Goal: Check status

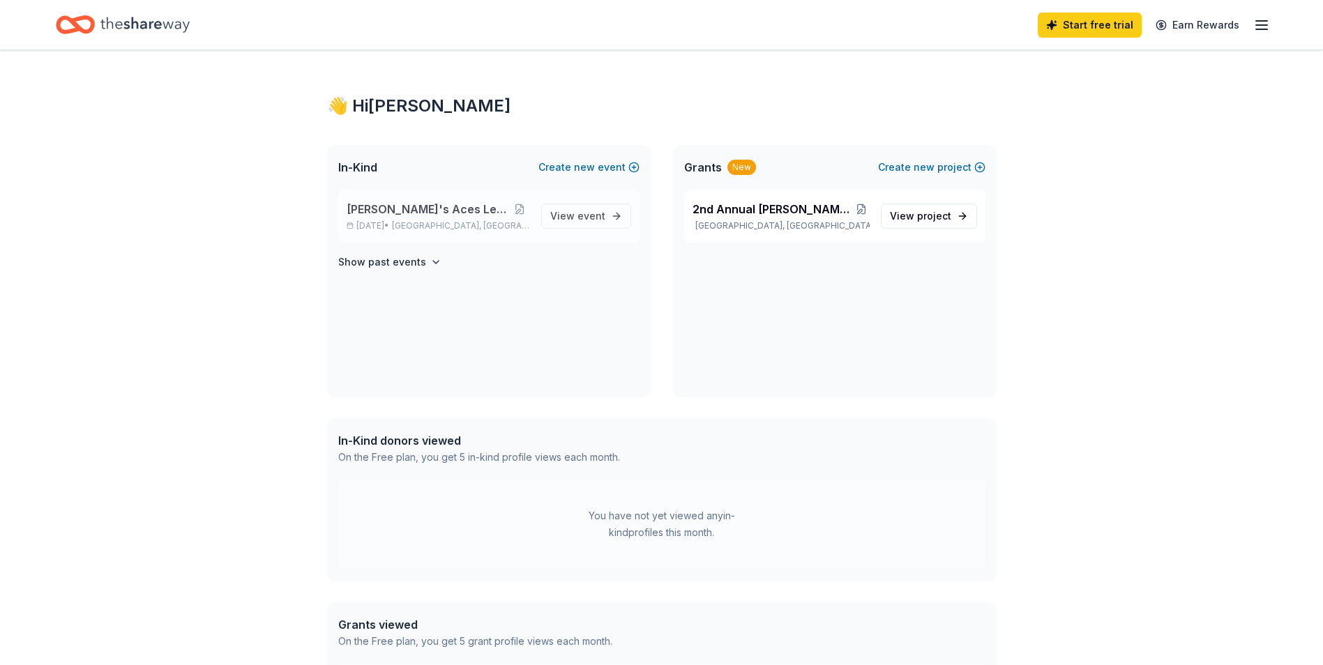
click at [398, 213] on span "[PERSON_NAME]'s Aces Legacy Classic" at bounding box center [428, 209] width 163 height 17
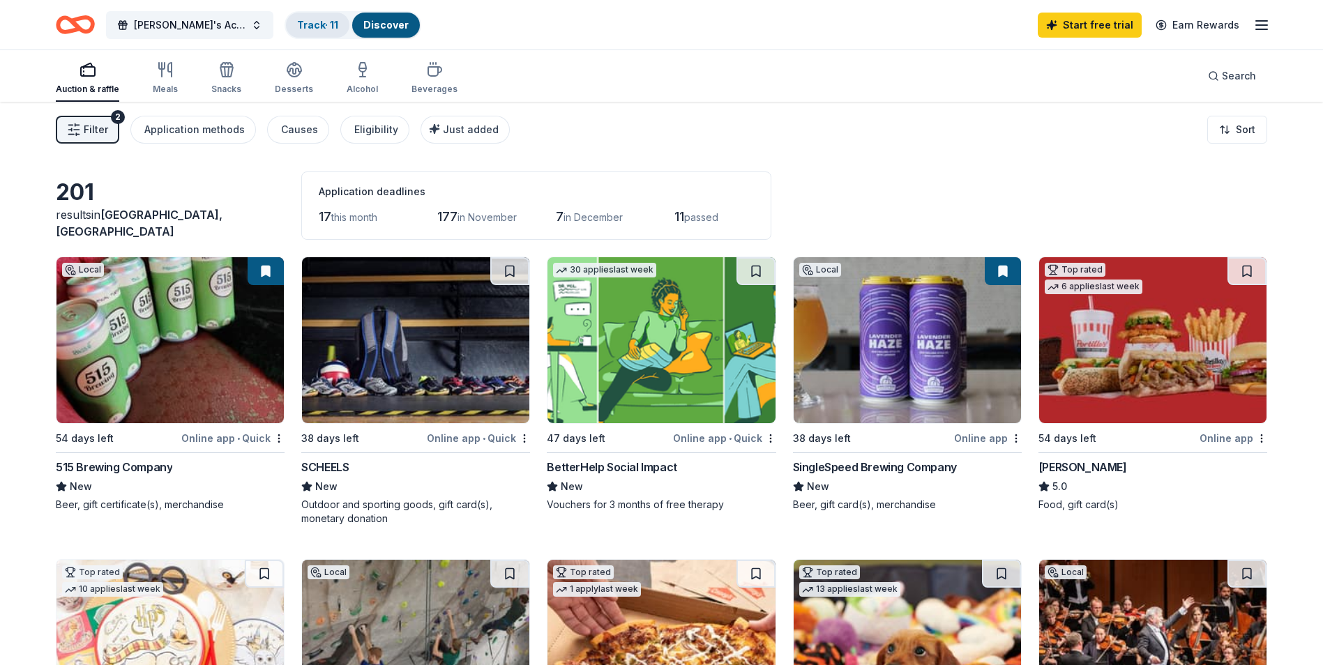
click at [315, 27] on link "Track · 11" at bounding box center [317, 25] width 41 height 12
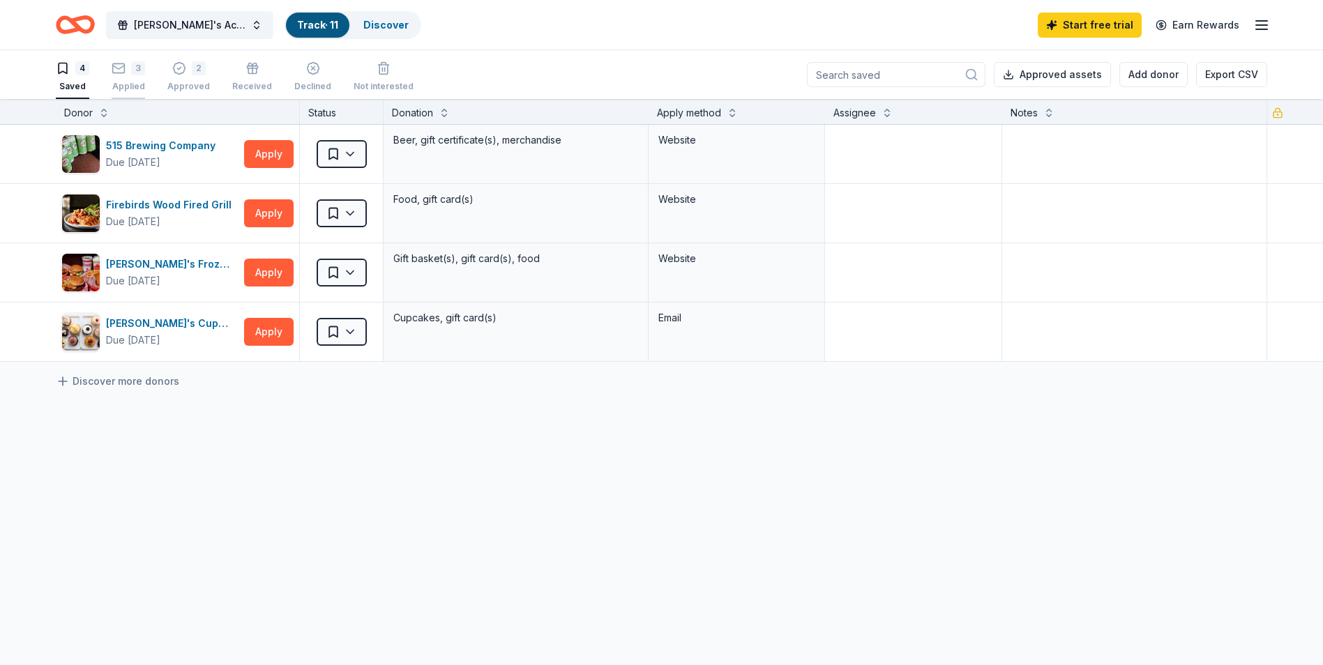
click at [130, 71] on div "3" at bounding box center [128, 68] width 33 height 14
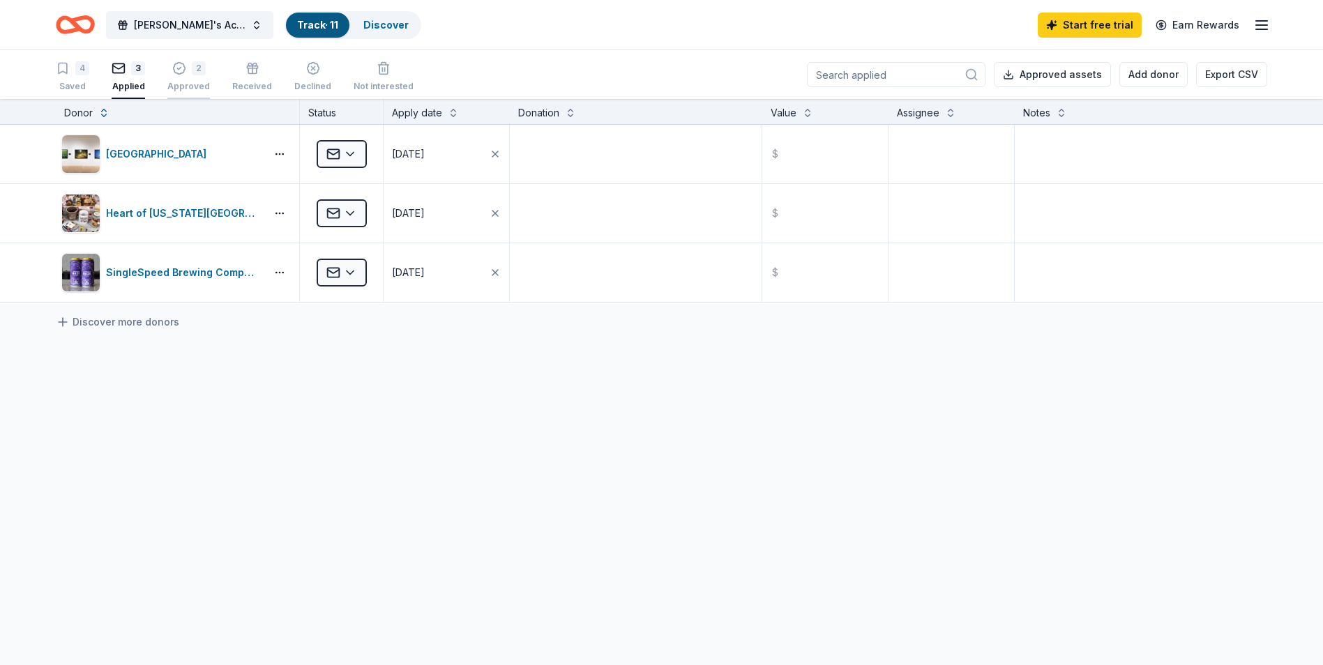
click at [200, 75] on div "2 Approved" at bounding box center [188, 76] width 43 height 31
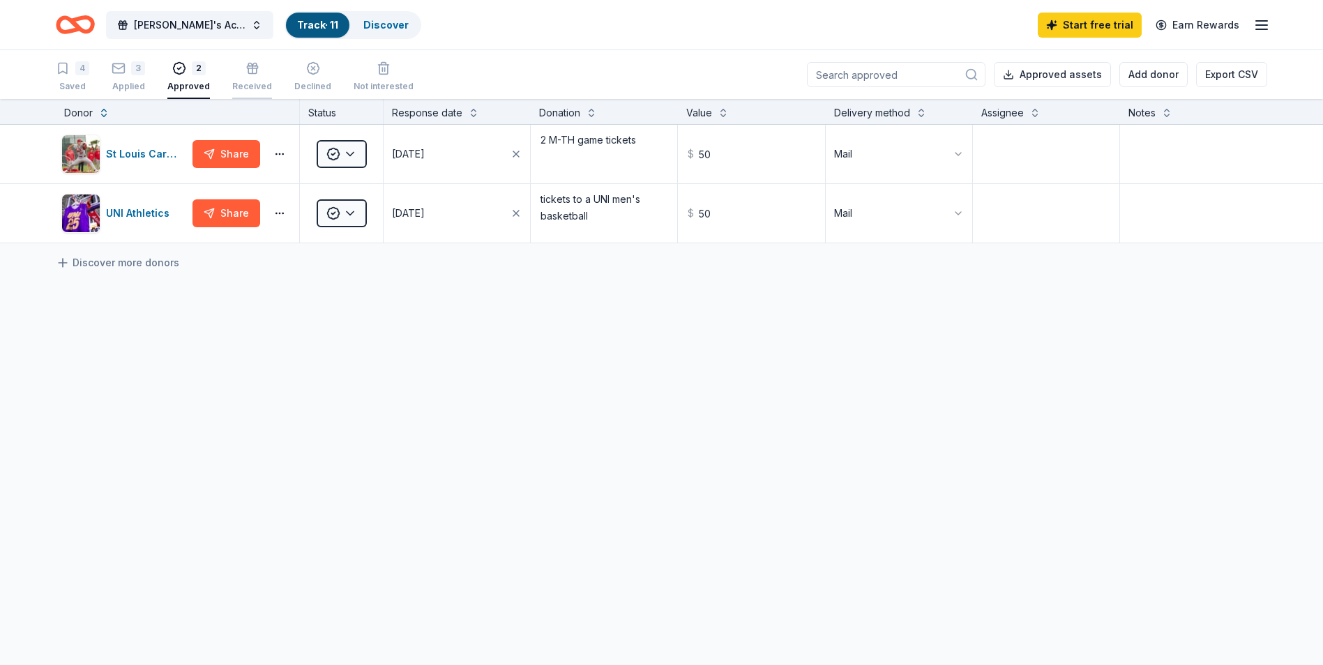
click at [248, 87] on div "Received" at bounding box center [252, 86] width 40 height 11
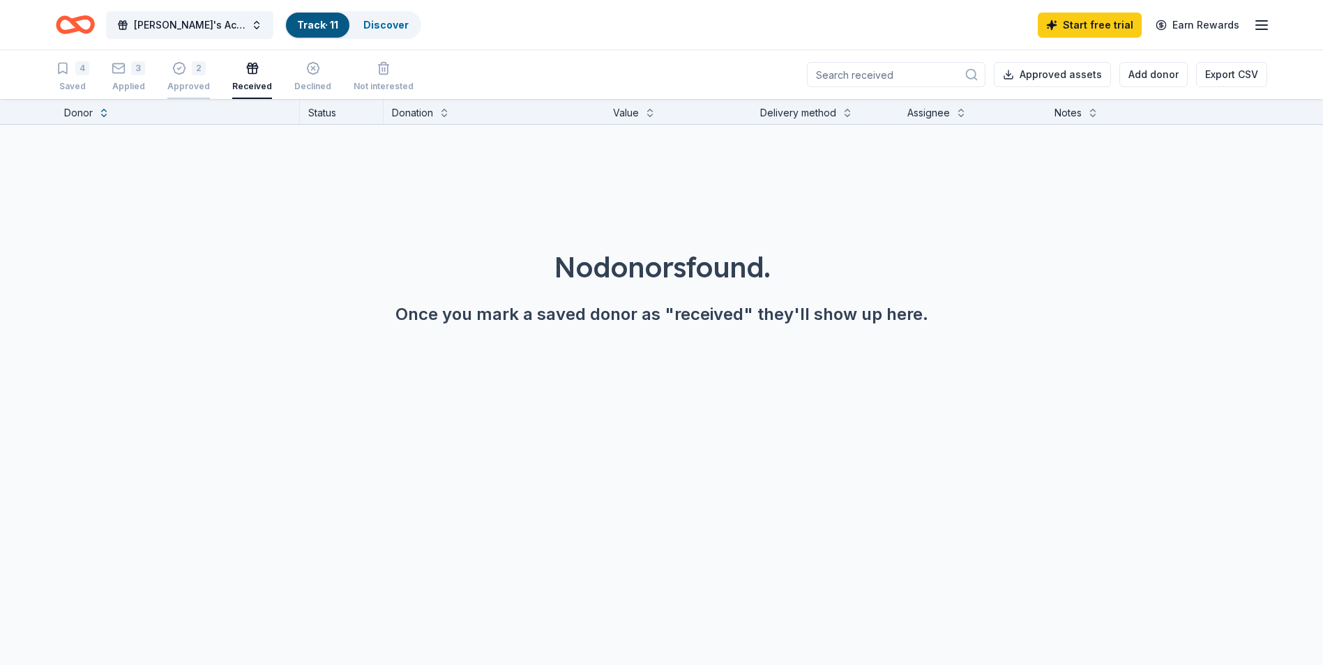
click at [199, 83] on div "Approved" at bounding box center [188, 86] width 43 height 11
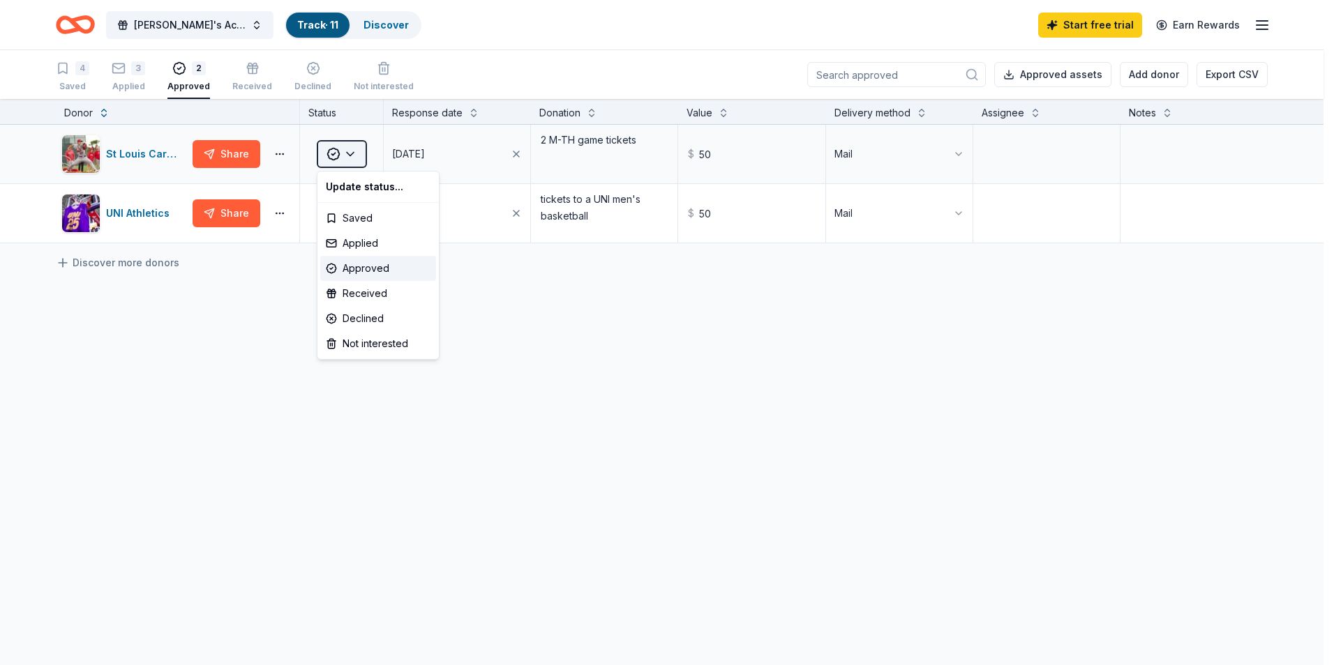
click at [349, 152] on html "[PERSON_NAME]'s Aces Legacy Classic Track · 11 Discover Start free trial Earn R…" at bounding box center [667, 332] width 1334 height 665
click at [368, 290] on div "Received" at bounding box center [378, 293] width 116 height 25
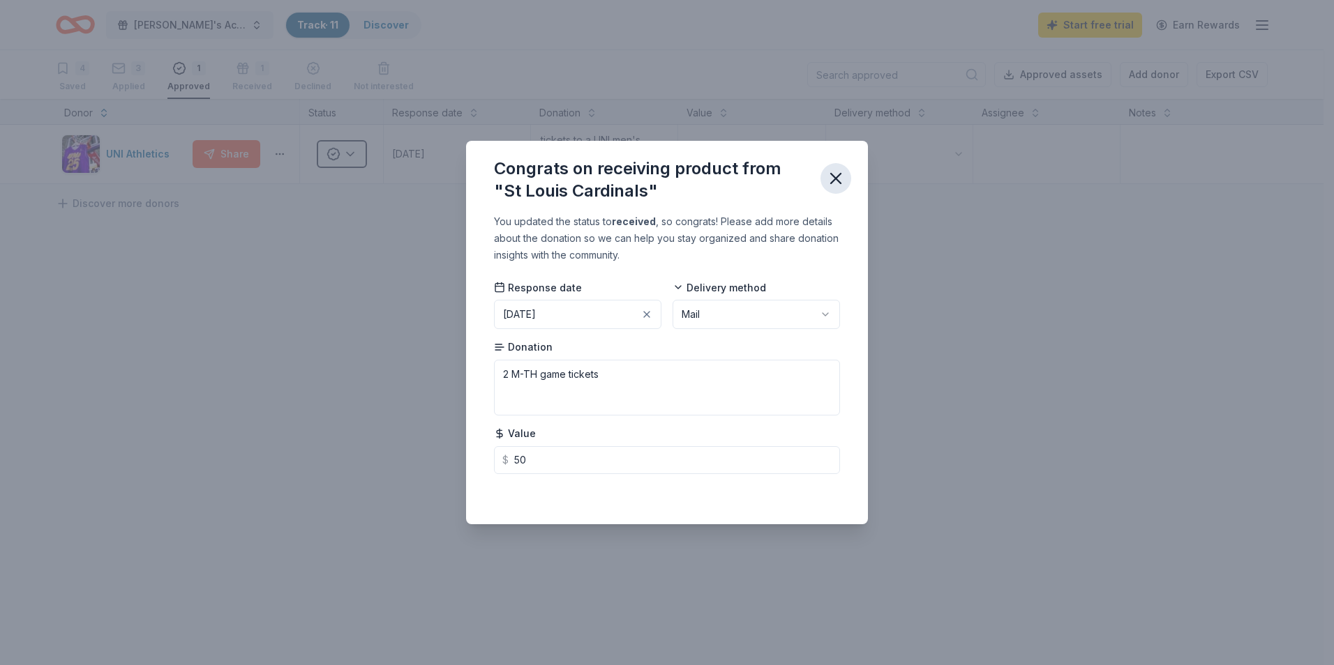
click at [829, 175] on icon "button" at bounding box center [836, 179] width 20 height 20
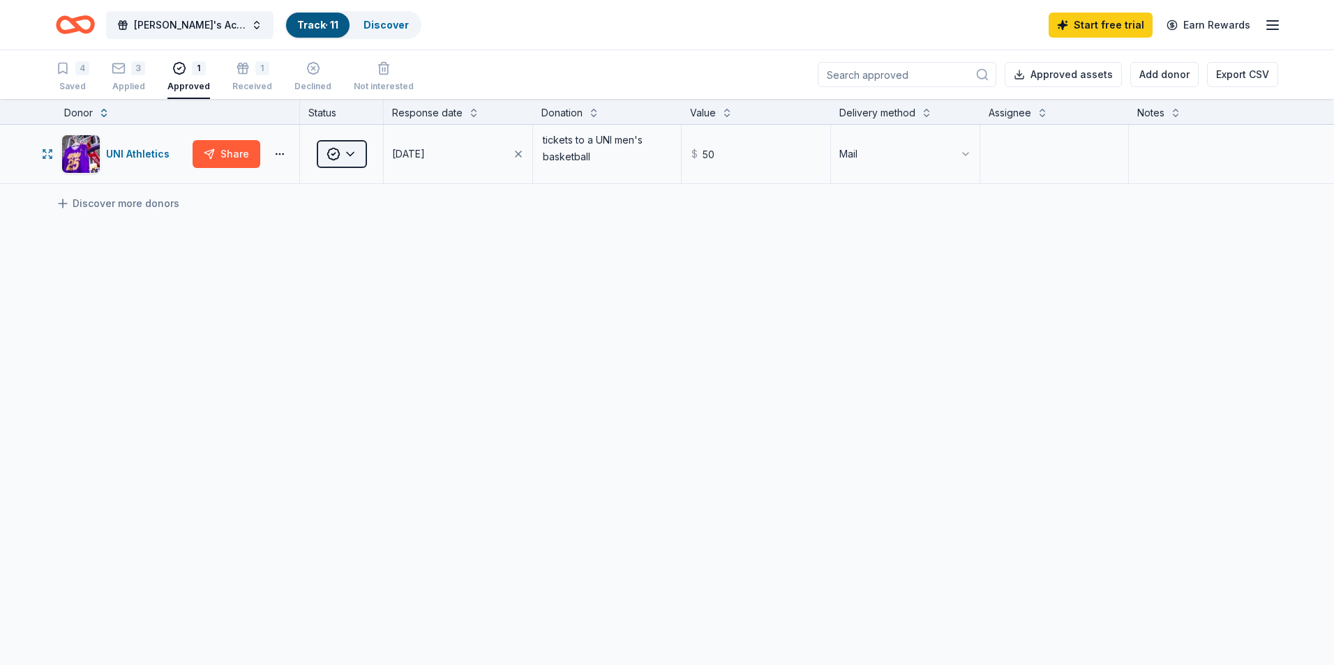
click at [353, 152] on html "[PERSON_NAME]'s Aces Legacy Classic Track · 11 Discover Start free trial Earn R…" at bounding box center [667, 332] width 1334 height 665
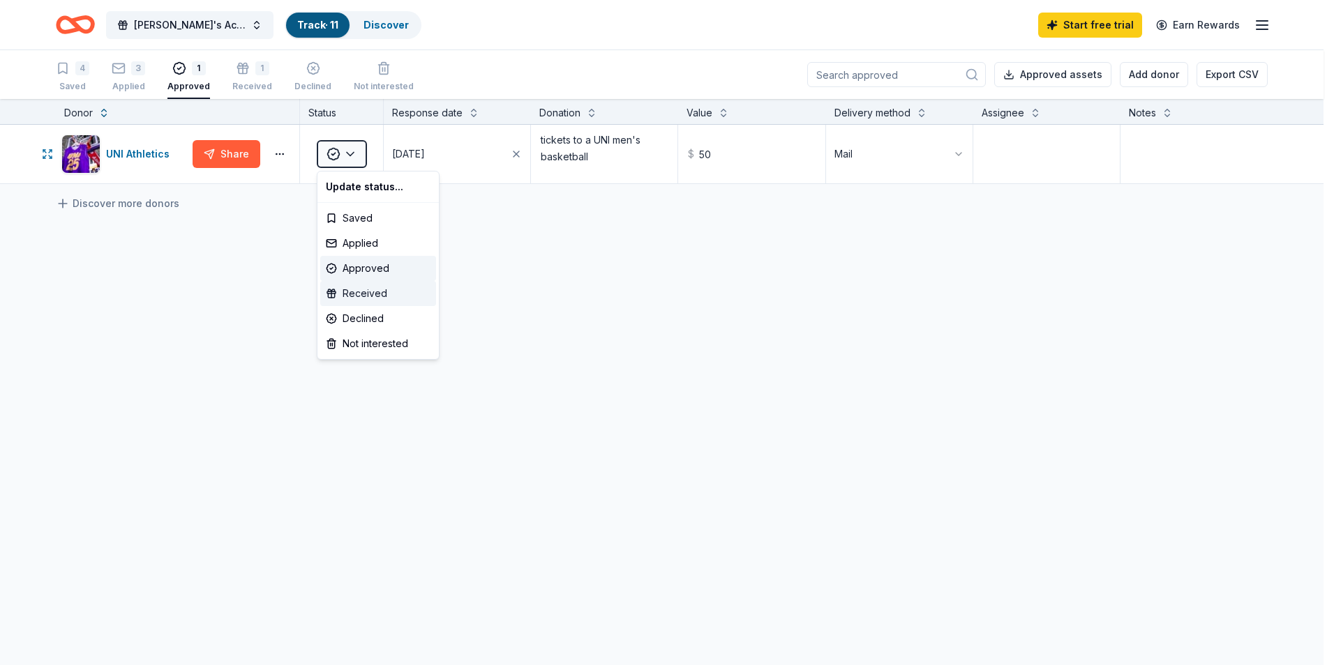
click at [368, 294] on div "Received" at bounding box center [378, 293] width 116 height 25
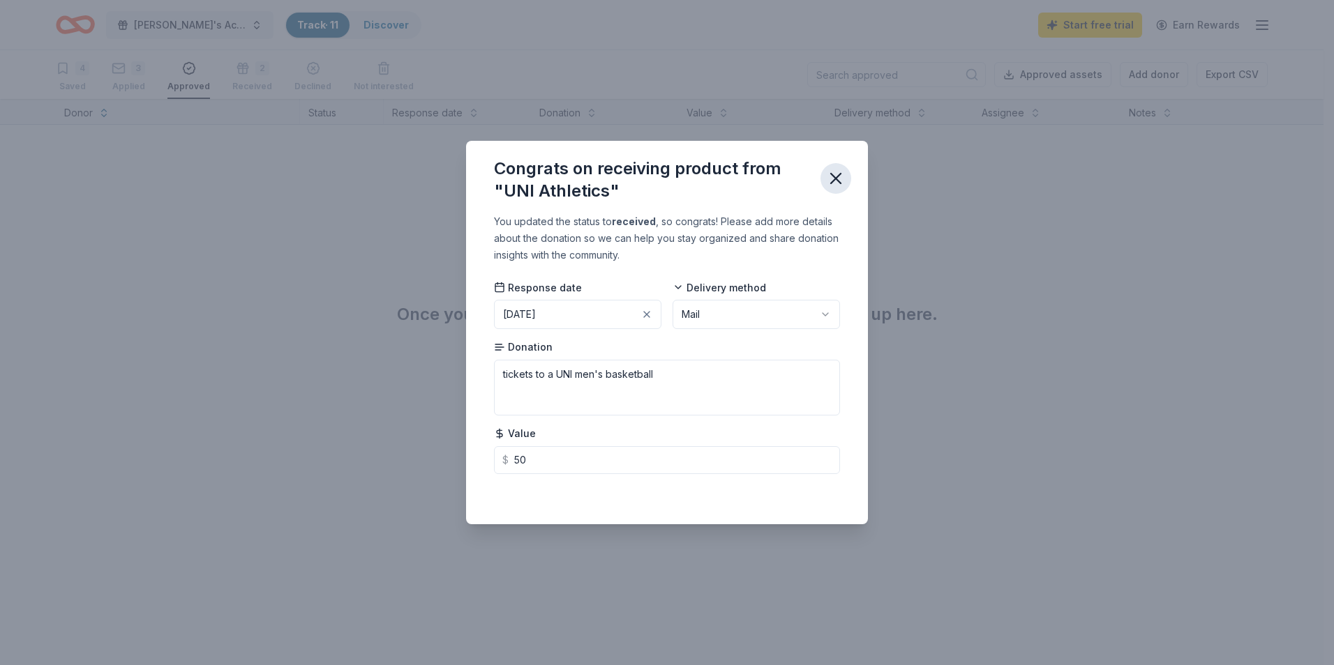
click at [836, 183] on icon "button" at bounding box center [836, 179] width 20 height 20
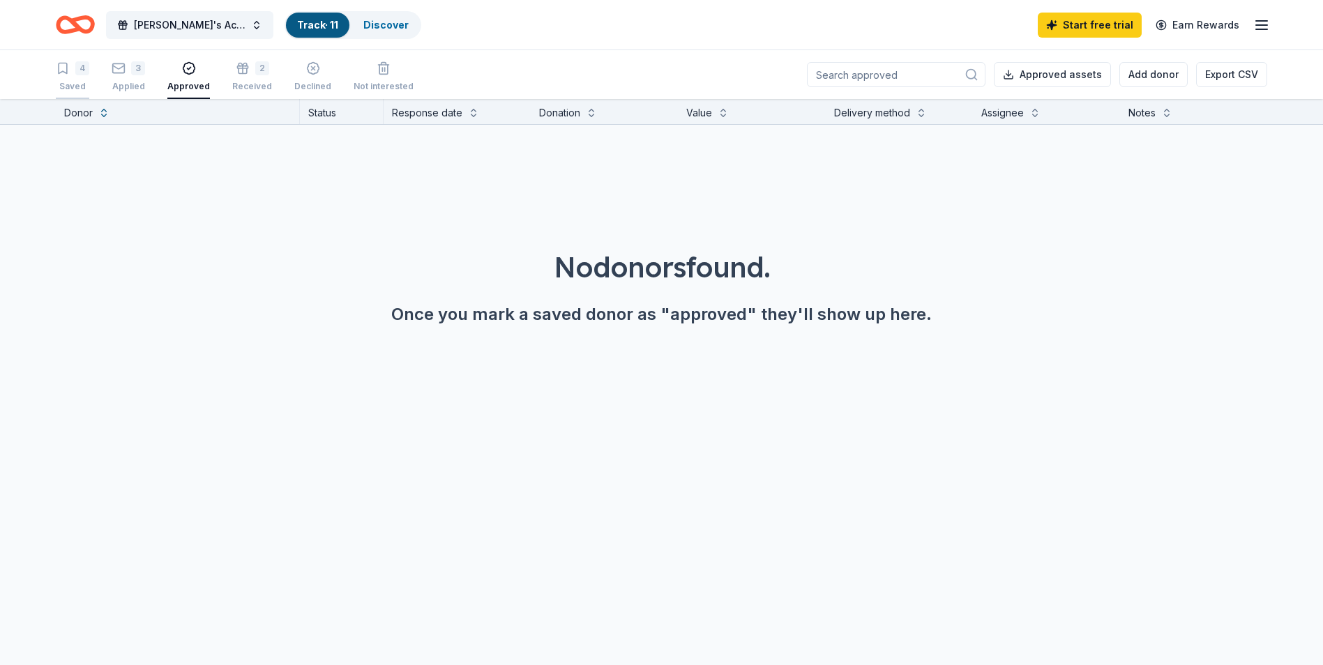
click at [79, 76] on div "4 Saved" at bounding box center [72, 76] width 33 height 31
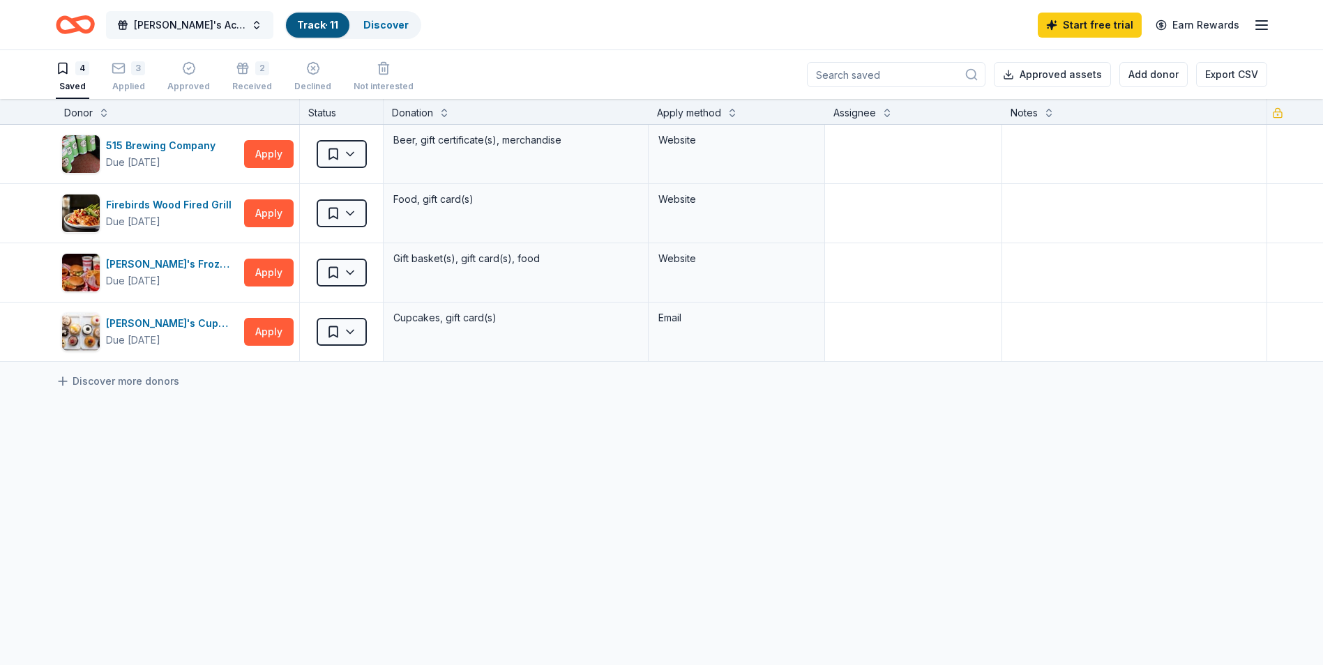
click at [251, 27] on button "[PERSON_NAME]'s Aces Legacy Classic" at bounding box center [189, 25] width 167 height 28
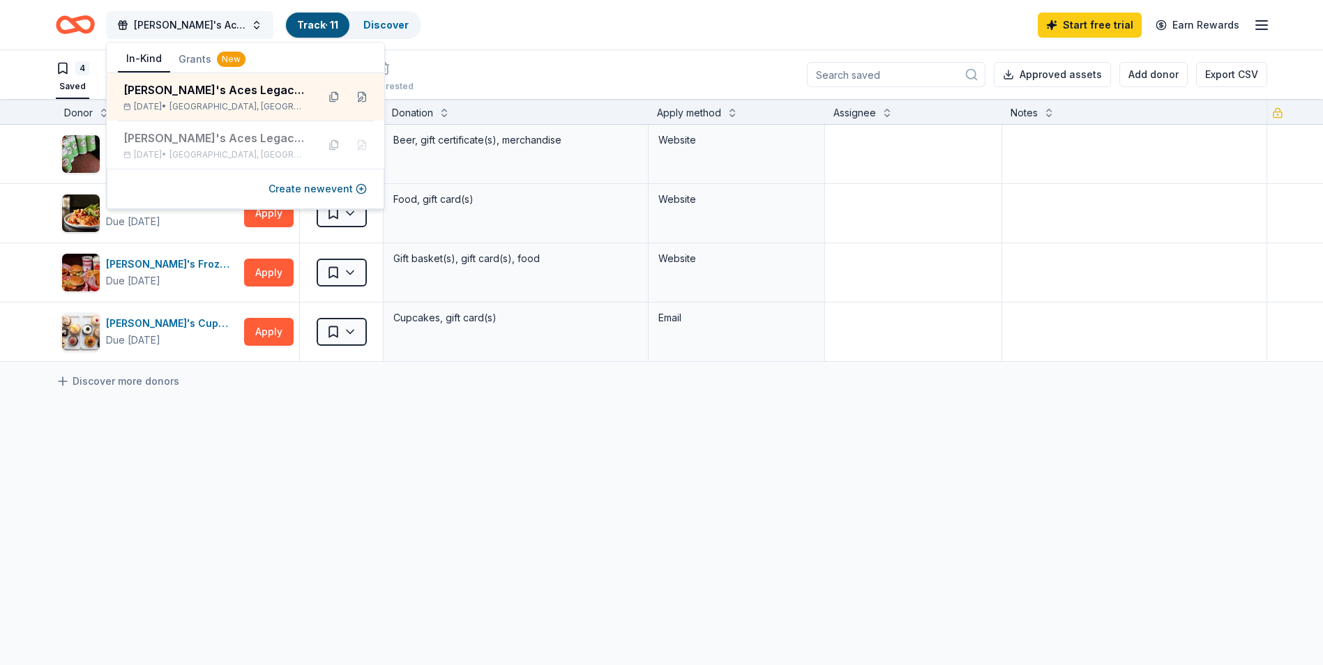
click at [251, 27] on button "[PERSON_NAME]'s Aces Legacy Classic" at bounding box center [189, 25] width 167 height 28
